Goal: Information Seeking & Learning: Learn about a topic

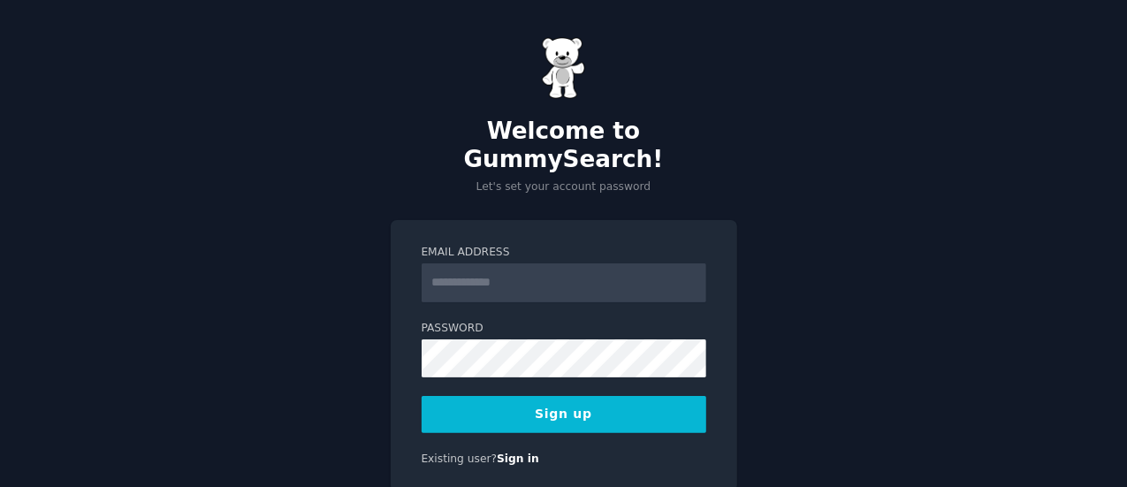
click at [507, 263] on input "Email Address" at bounding box center [564, 282] width 285 height 39
type input "**********"
click at [563, 396] on button "Sign up" at bounding box center [564, 414] width 285 height 37
click at [542, 396] on button "Sign up" at bounding box center [564, 414] width 285 height 37
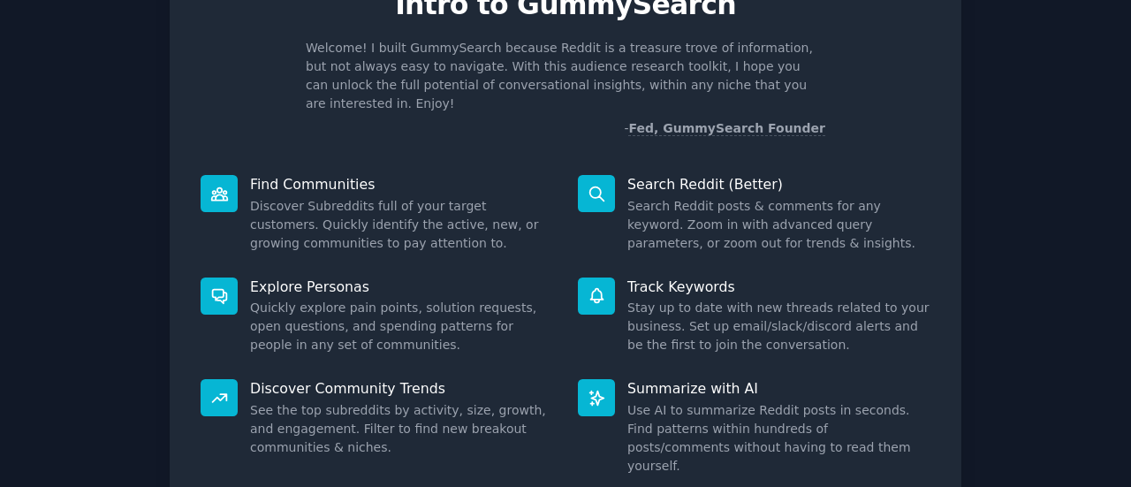
scroll to position [203, 0]
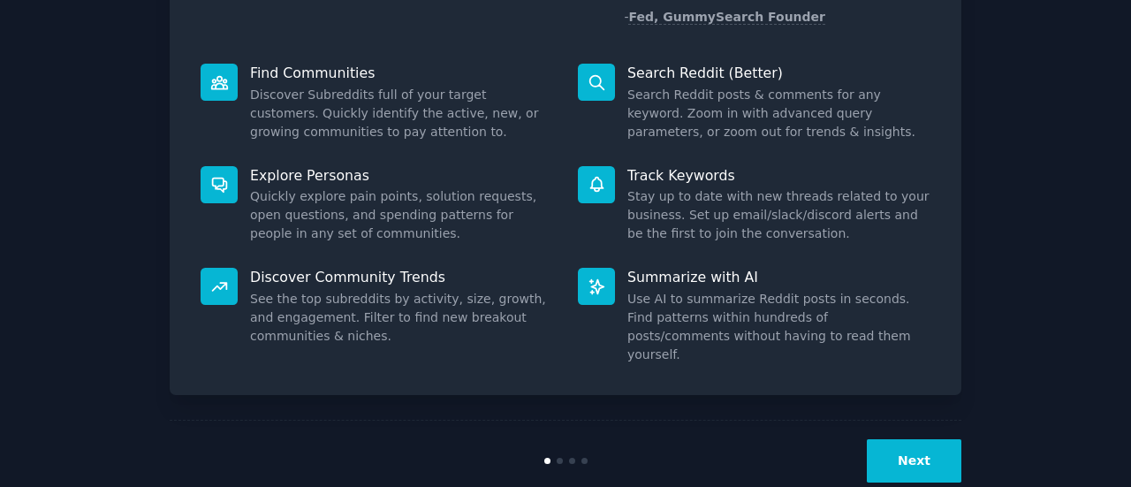
click at [938, 439] on button "Next" at bounding box center [914, 460] width 95 height 43
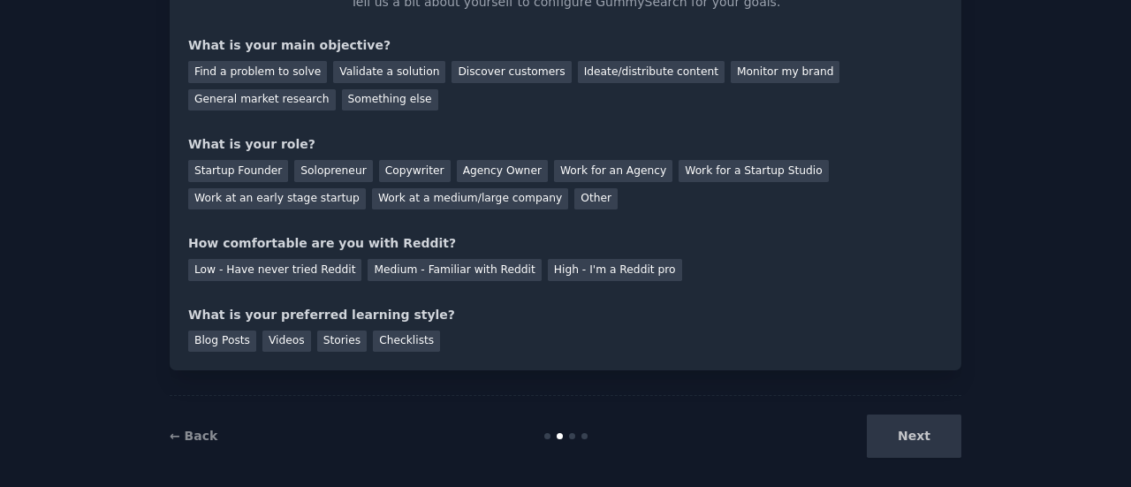
scroll to position [139, 0]
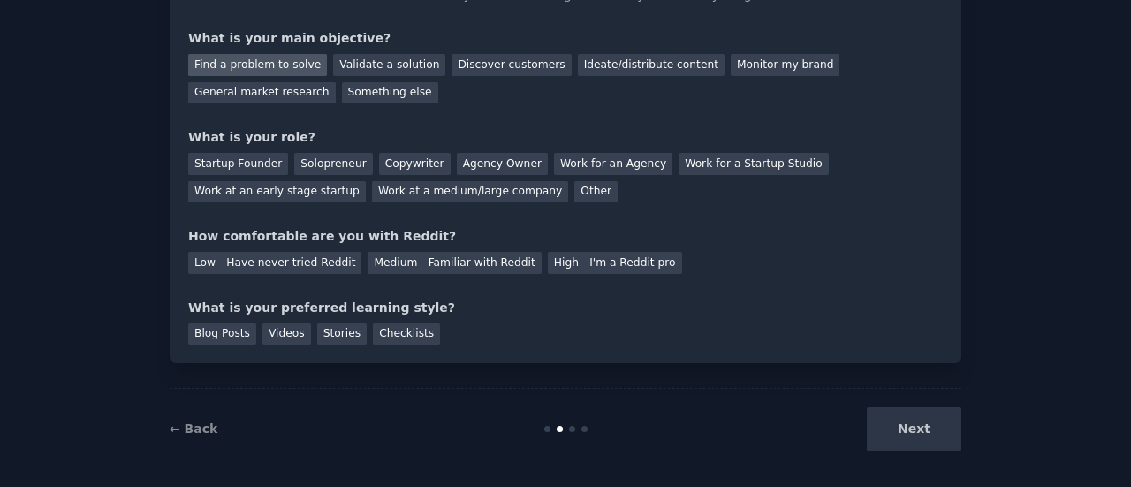
click at [289, 71] on div "Find a problem to solve" at bounding box center [257, 65] width 139 height 22
click at [235, 176] on div "Startup Founder Solopreneur Copywriter Agency Owner Work for an Agency Work for…" at bounding box center [565, 175] width 755 height 56
click at [232, 163] on div "Startup Founder" at bounding box center [238, 164] width 100 height 22
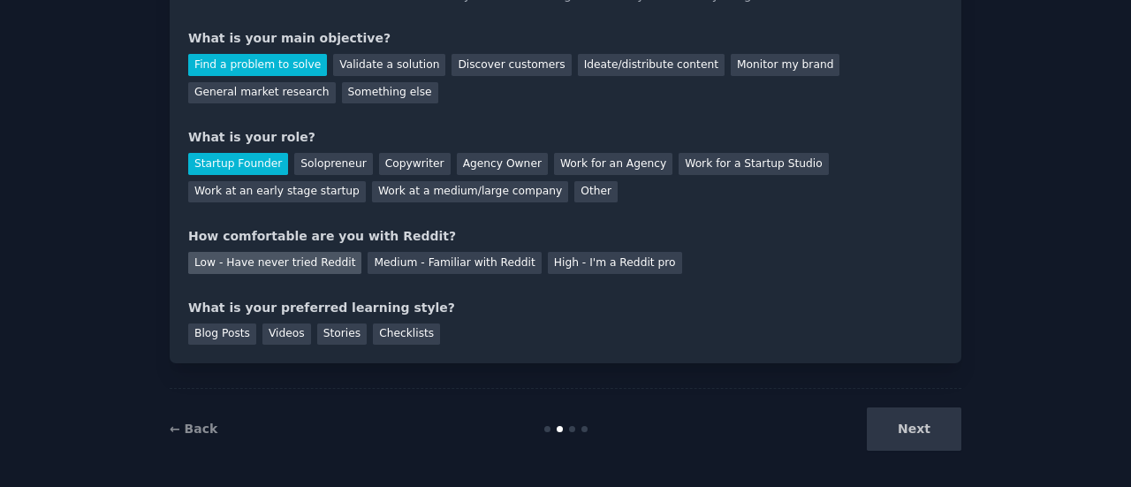
click at [240, 272] on div "Low - Have never tried Reddit" at bounding box center [274, 263] width 173 height 22
click at [272, 331] on div "Videos" at bounding box center [286, 334] width 49 height 22
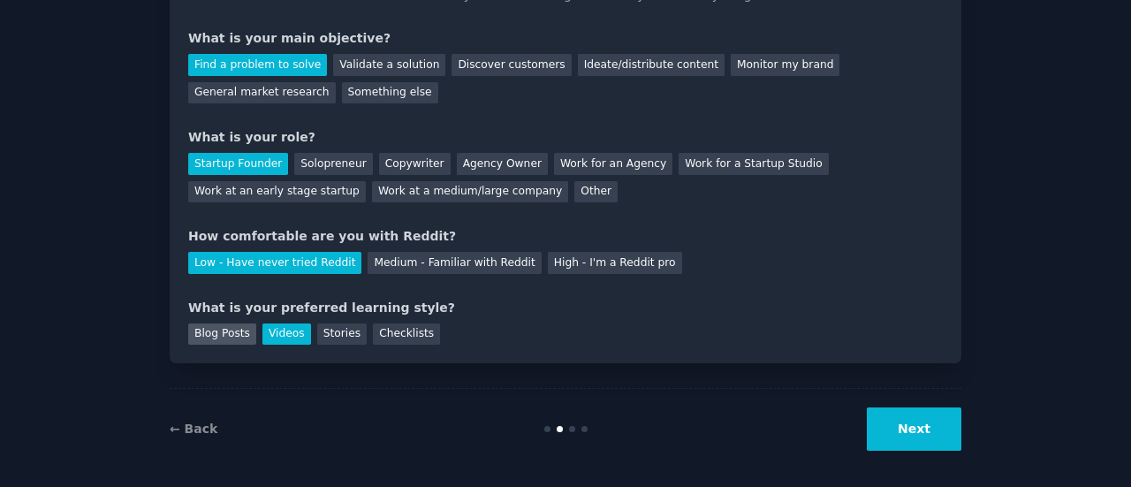
click at [212, 331] on div "Blog Posts" at bounding box center [222, 334] width 68 height 22
click at [924, 434] on button "Next" at bounding box center [914, 428] width 95 height 43
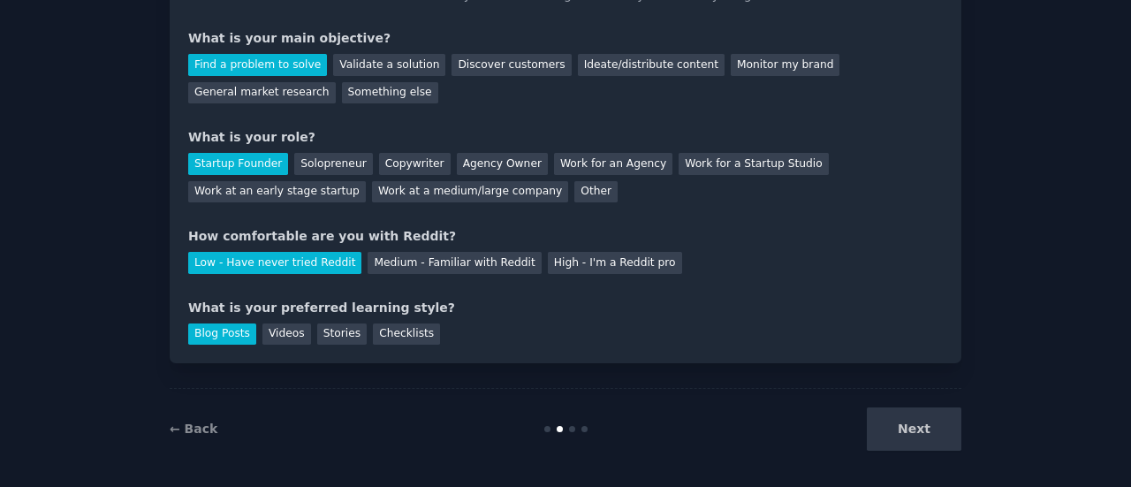
scroll to position [0, 0]
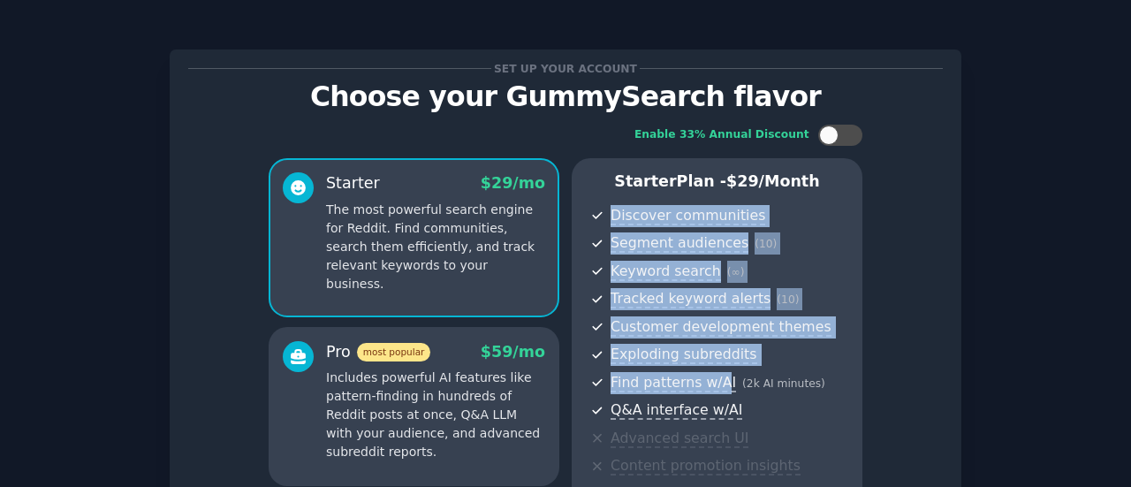
drag, startPoint x: 718, startPoint y: 381, endPoint x: 794, endPoint y: 176, distance: 219.0
click at [794, 176] on div "Starter Plan - $ 29 /month Discover communities Segment audiences ( 10 ) Keywor…" at bounding box center [717, 406] width 291 height 497
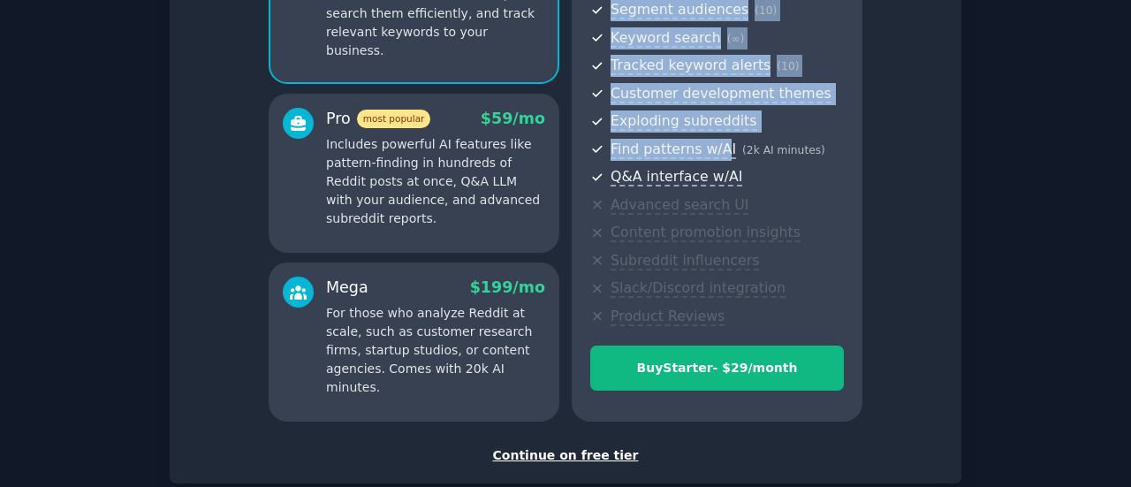
scroll to position [247, 0]
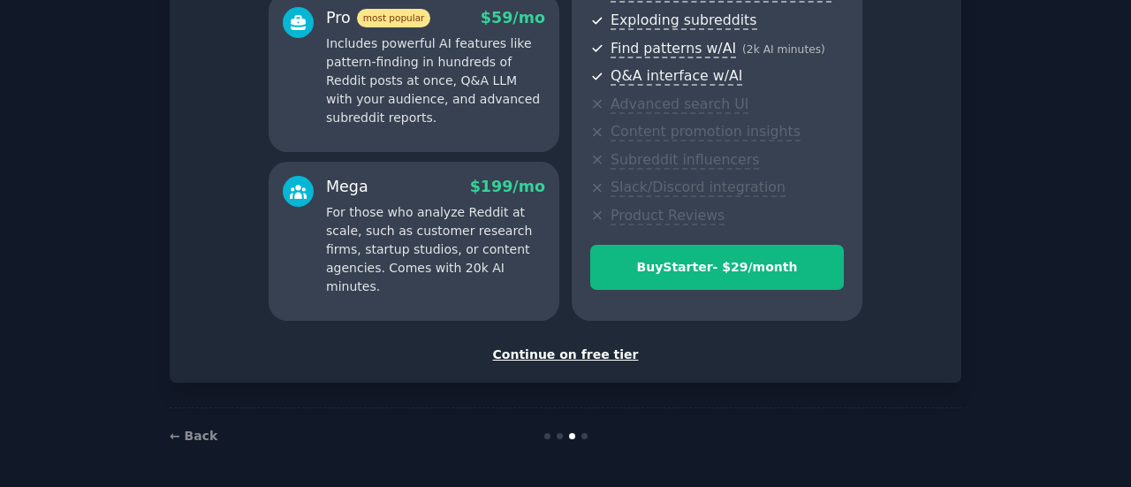
click at [573, 356] on div "Continue on free tier" at bounding box center [565, 355] width 755 height 19
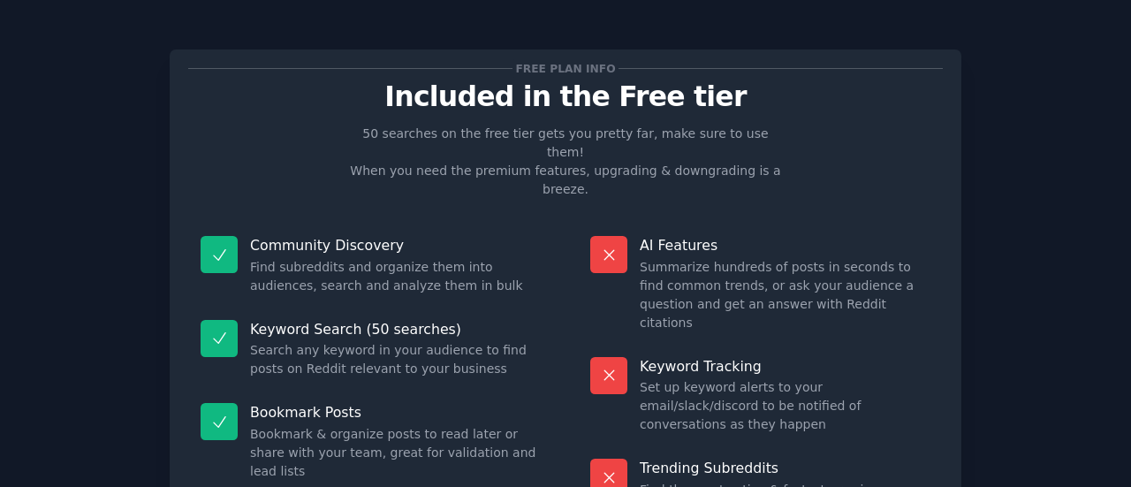
scroll to position [201, 0]
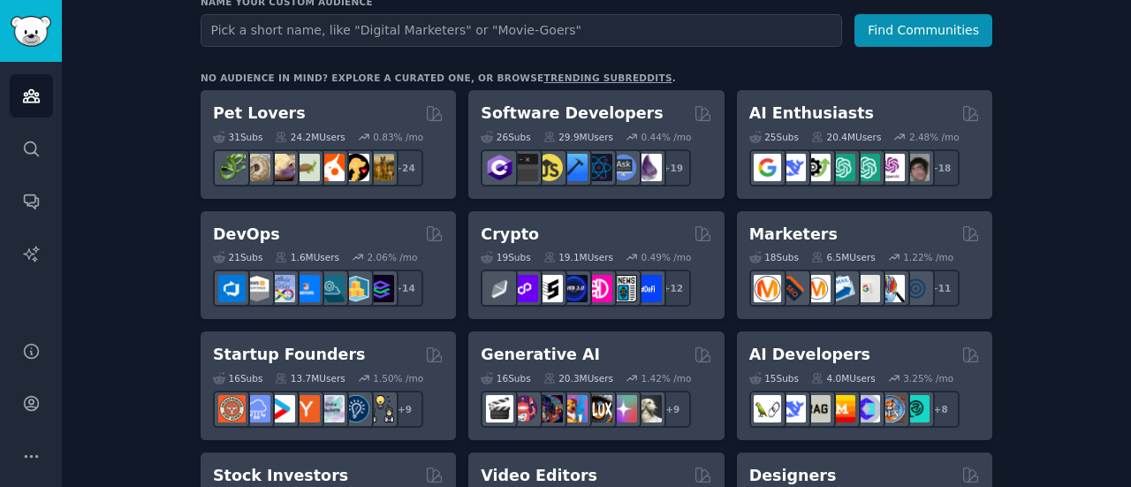
scroll to position [249, 0]
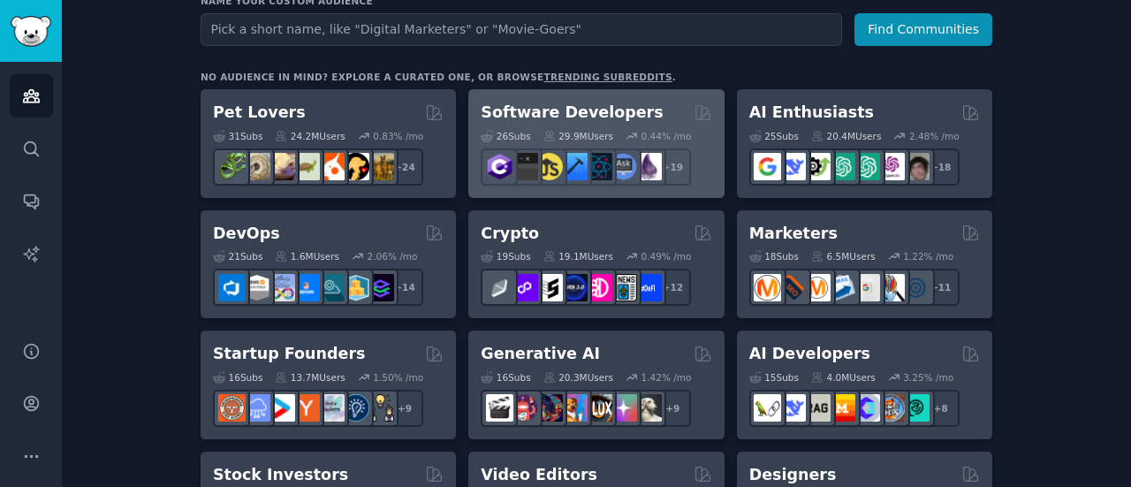
click at [607, 107] on h2 "Software Developers" at bounding box center [572, 113] width 182 height 22
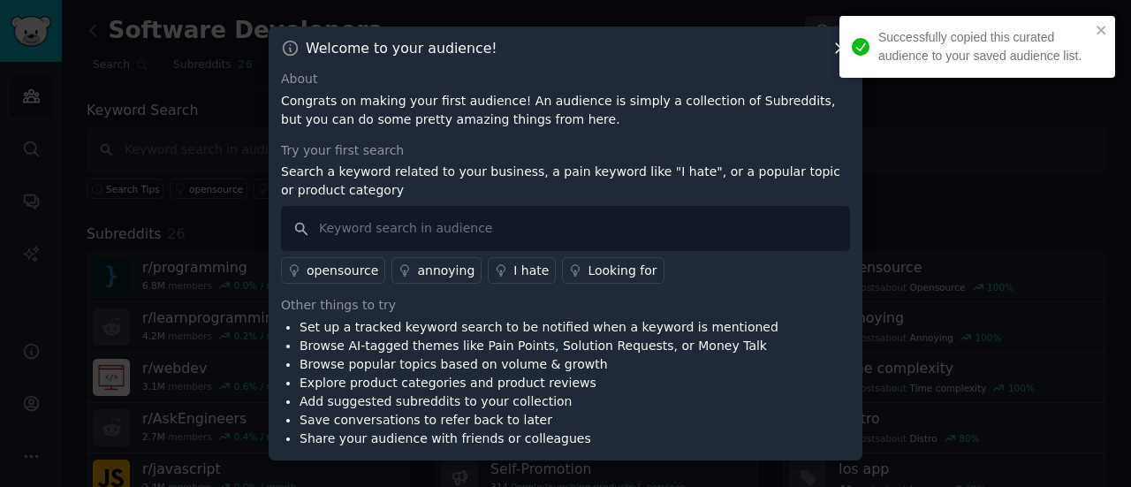
click at [840, 56] on div "Successfully copied this curated audience to your saved audience list." at bounding box center [978, 47] width 276 height 62
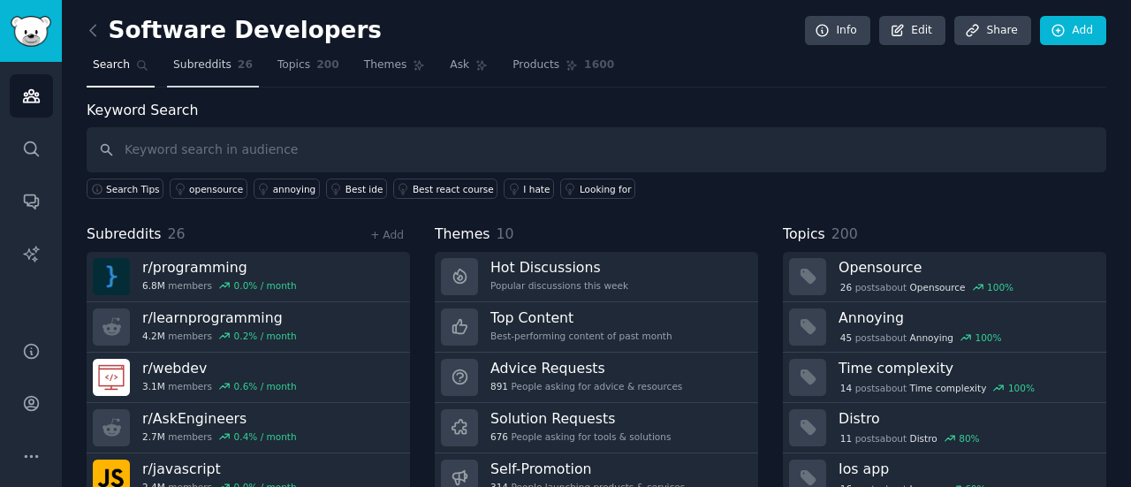
click at [173, 65] on span "Subreddits" at bounding box center [202, 65] width 58 height 16
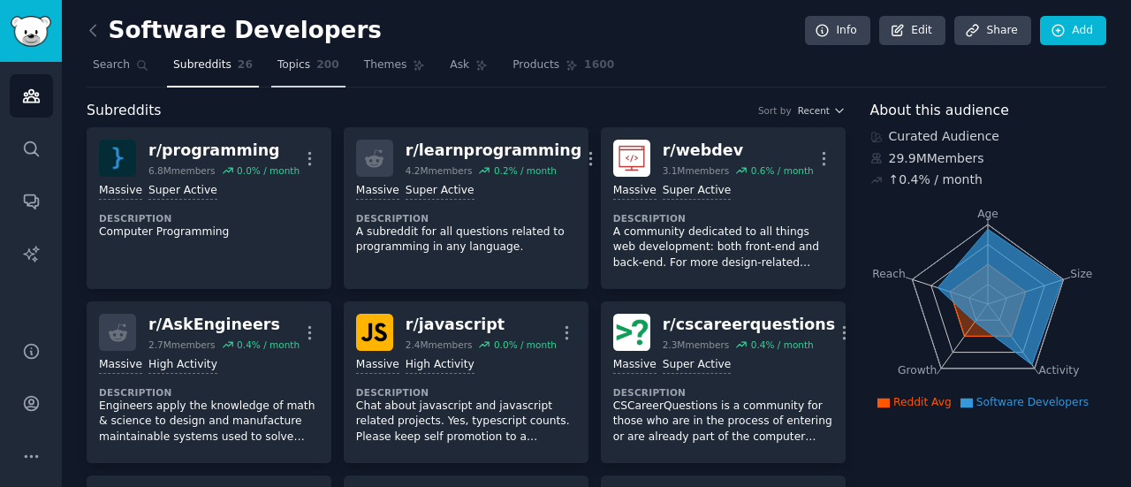
click at [283, 64] on span "Topics" at bounding box center [293, 65] width 33 height 16
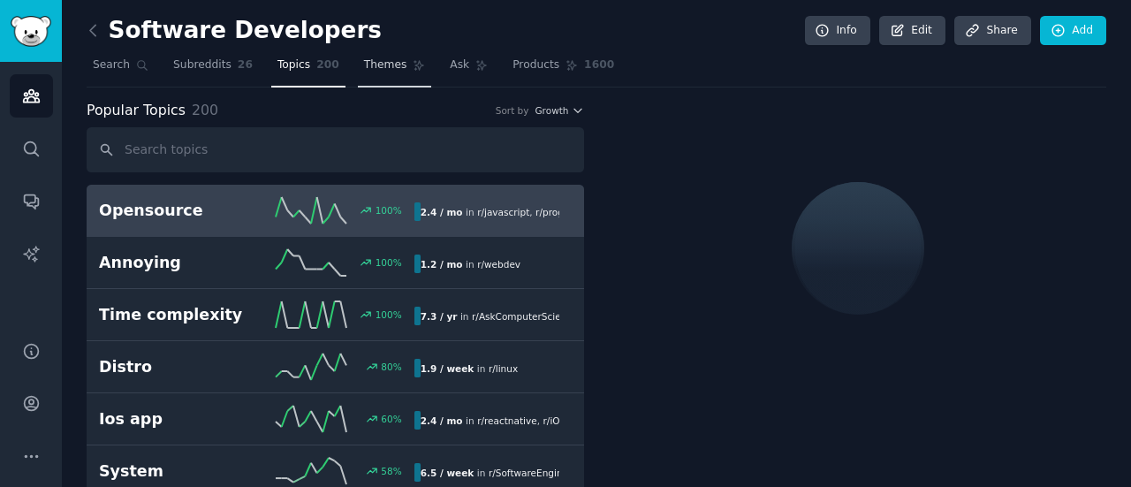
click at [364, 64] on span "Themes" at bounding box center [385, 65] width 43 height 16
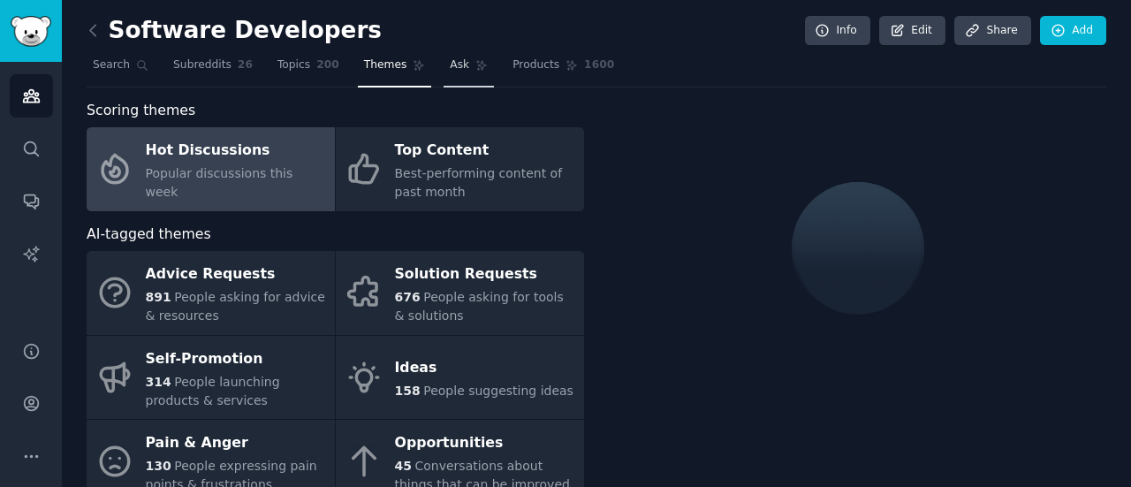
click at [448, 73] on link "Ask" at bounding box center [469, 69] width 50 height 36
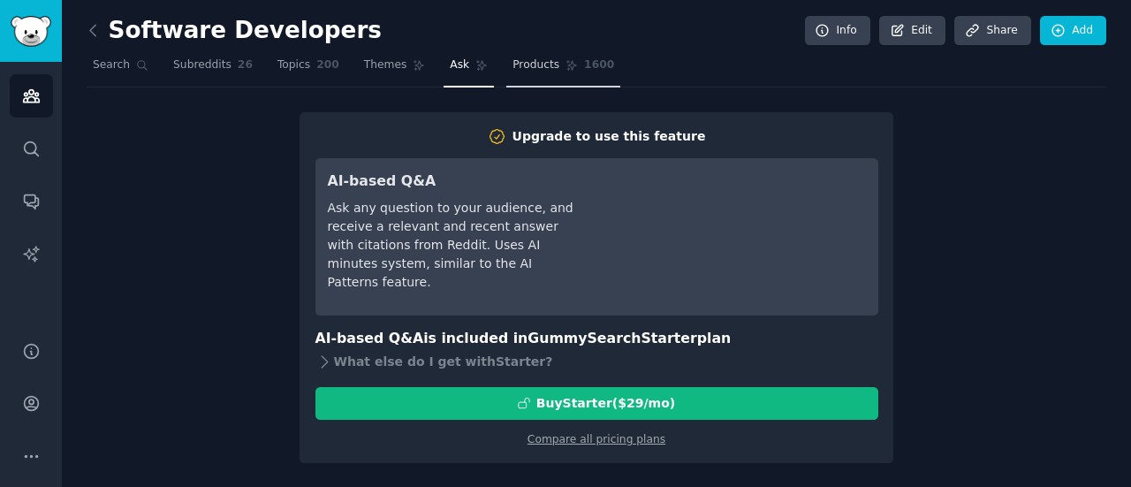
click at [513, 69] on span "Products" at bounding box center [536, 65] width 47 height 16
click at [271, 70] on link "Topics 200" at bounding box center [308, 69] width 74 height 36
click at [197, 72] on span "Subreddits" at bounding box center [202, 65] width 58 height 16
click at [295, 86] on link "Topics 200" at bounding box center [308, 69] width 74 height 36
click at [277, 67] on span "Topics" at bounding box center [293, 65] width 33 height 16
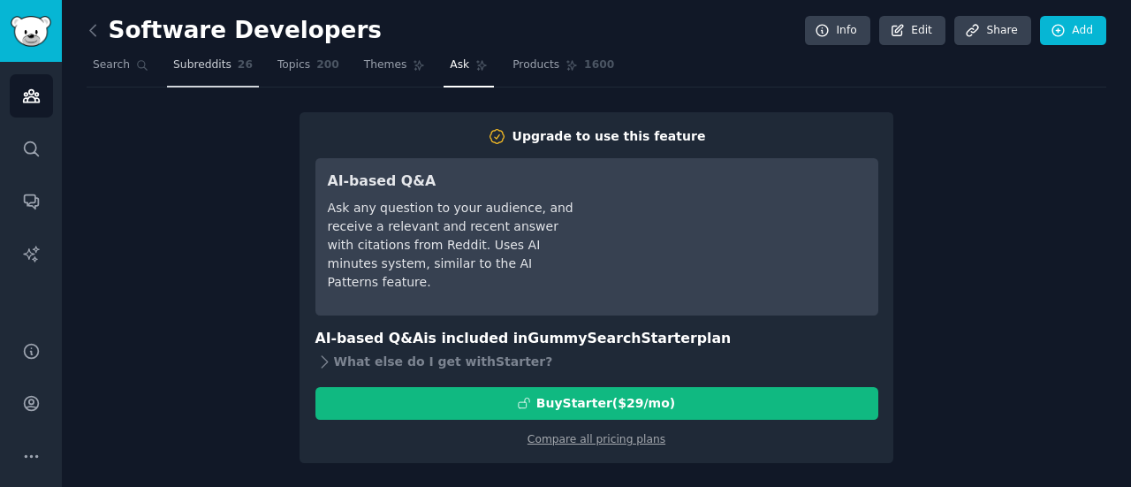
click at [189, 59] on span "Subreddits" at bounding box center [202, 65] width 58 height 16
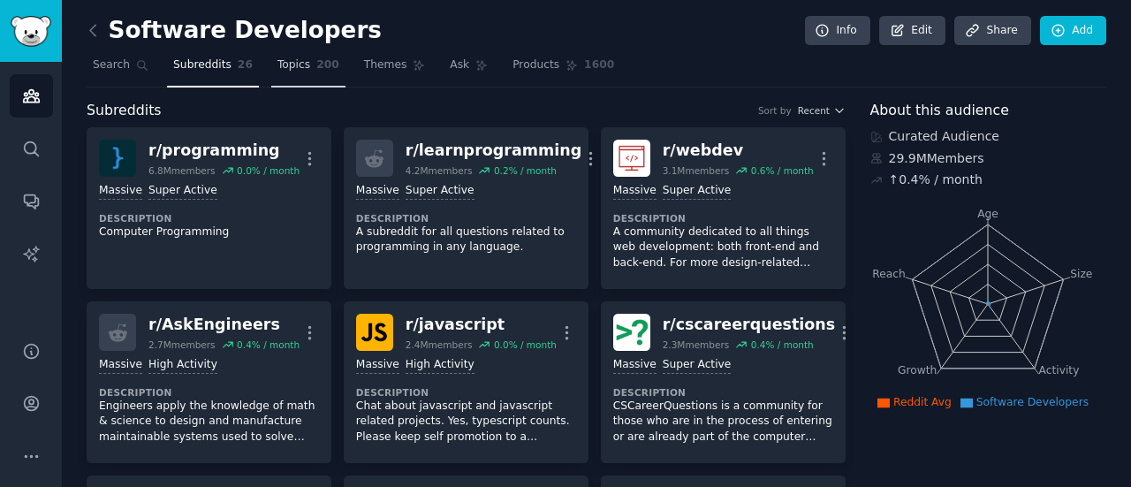
click at [299, 61] on link "Topics 200" at bounding box center [308, 69] width 74 height 36
click at [364, 72] on span "Themes" at bounding box center [385, 65] width 43 height 16
